Goal: Information Seeking & Learning: Learn about a topic

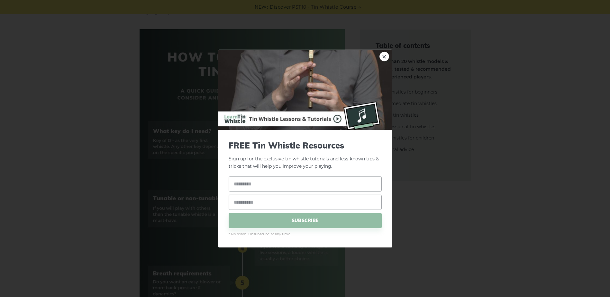
drag, startPoint x: 384, startPoint y: 59, endPoint x: 387, endPoint y: 80, distance: 21.7
click at [384, 59] on link "×" at bounding box center [384, 57] width 10 height 10
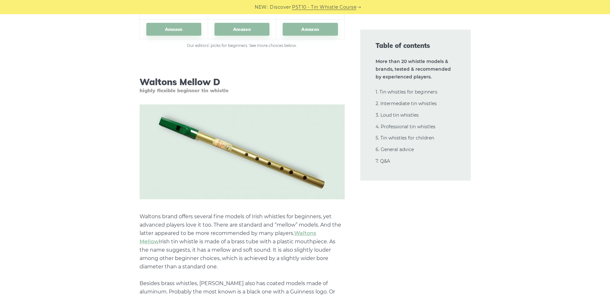
scroll to position [1093, 0]
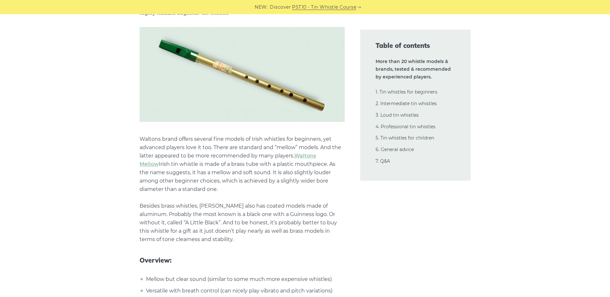
scroll to position [1157, 0]
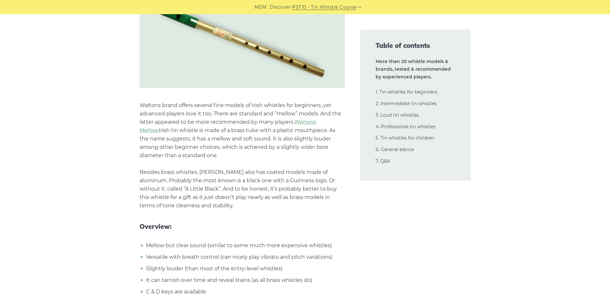
click at [160, 163] on p "Waltons brand offers several fine models of Irish whistles for beginners, yet a…" at bounding box center [241, 155] width 205 height 109
click at [201, 202] on p "Waltons brand offers several fine models of Irish whistles for beginners, yet a…" at bounding box center [241, 155] width 205 height 109
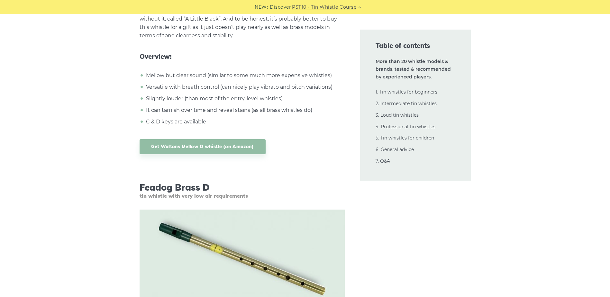
scroll to position [1414, 0]
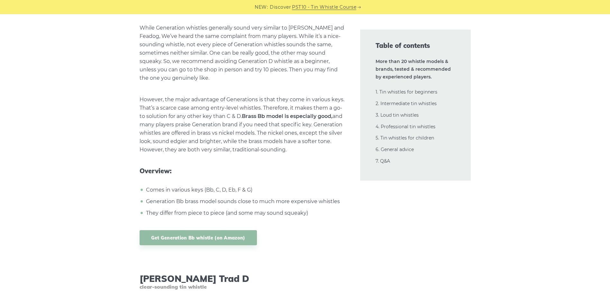
scroll to position [2667, 0]
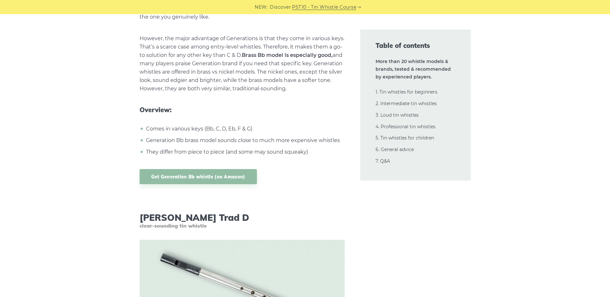
drag, startPoint x: 7, startPoint y: 147, endPoint x: 19, endPoint y: 146, distance: 11.6
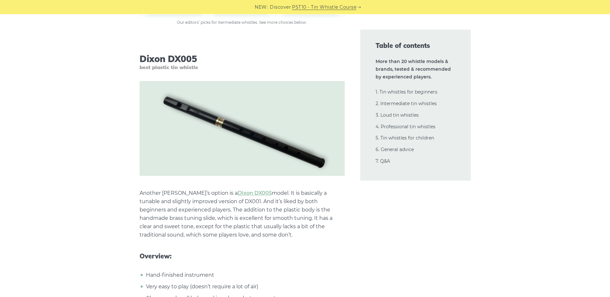
scroll to position [3728, 0]
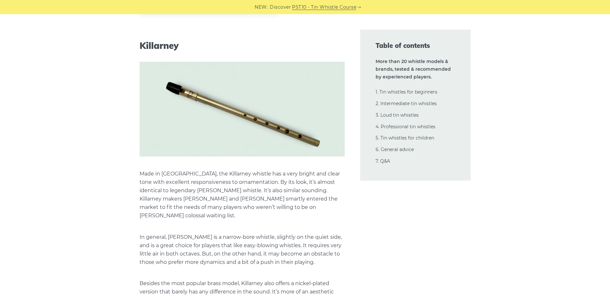
scroll to position [4062, 0]
